Goal: Task Accomplishment & Management: Manage account settings

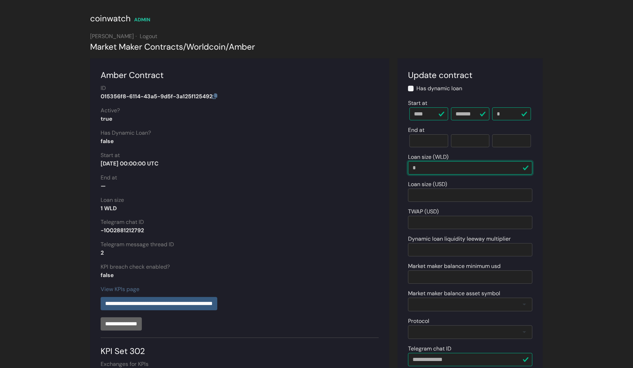
click at [433, 164] on input "*" at bounding box center [470, 167] width 124 height 13
click at [380, 150] on section "**********" at bounding box center [239, 253] width 299 height 391
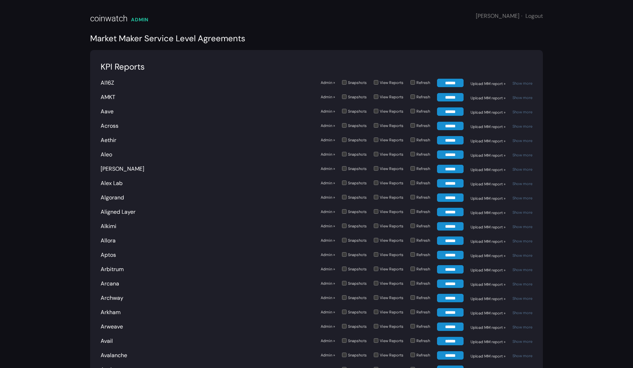
scroll to position [2558, 0]
